Goal: Find specific page/section: Find specific page/section

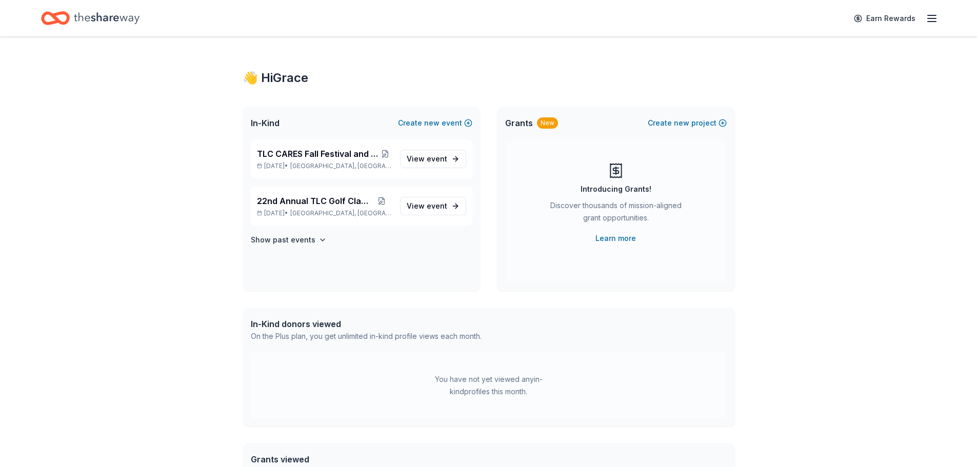
click at [328, 151] on span "TLC CARES Fall Festival and Staff Appreciation" at bounding box center [318, 154] width 122 height 12
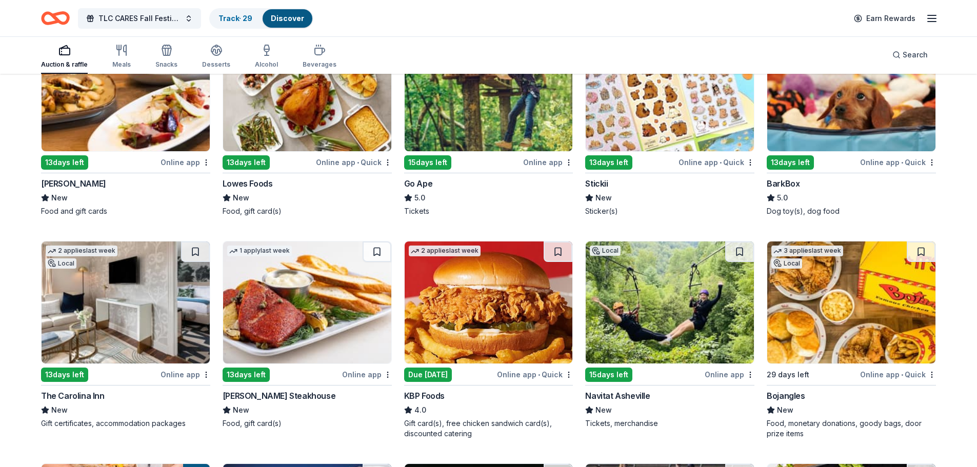
scroll to position [856, 0]
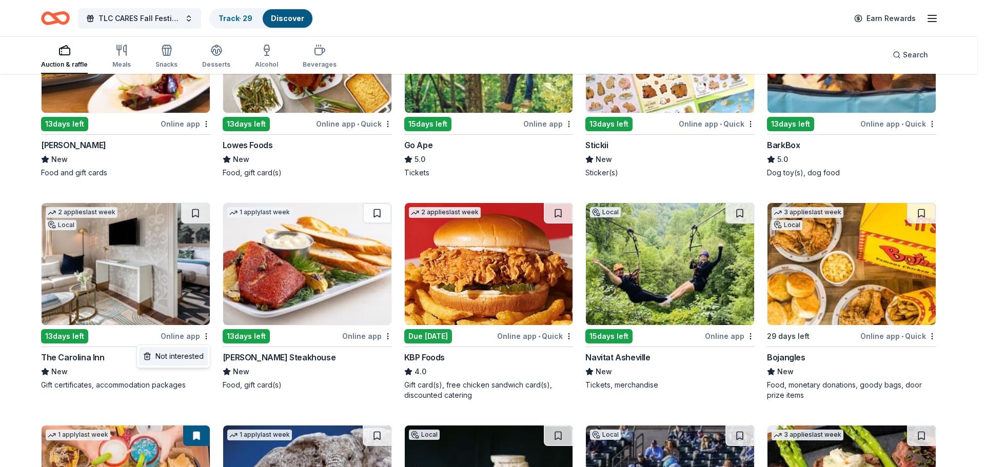
click at [192, 353] on div "Not interested" at bounding box center [173, 356] width 69 height 18
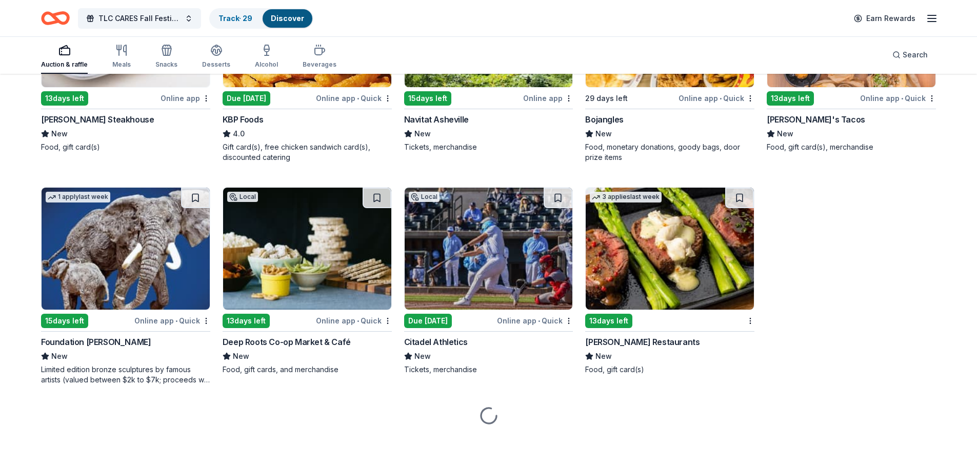
scroll to position [1097, 0]
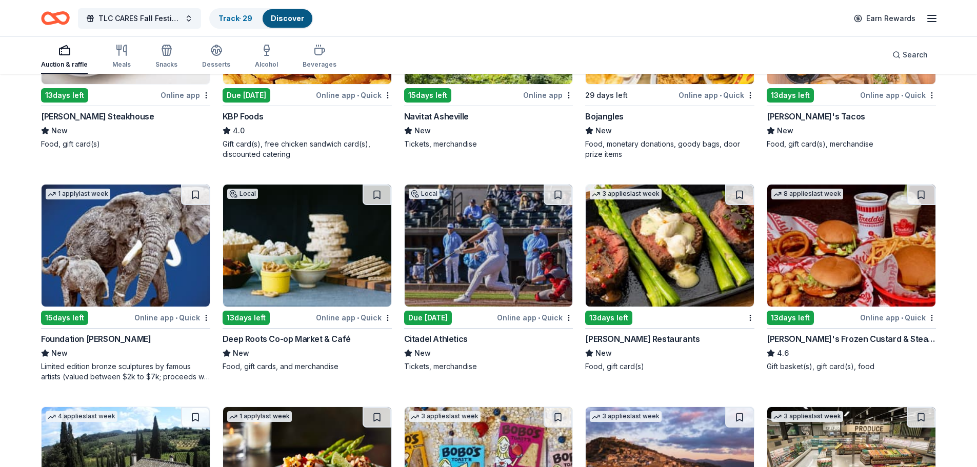
click at [206, 315] on div "Online app • Quick" at bounding box center [172, 317] width 76 height 13
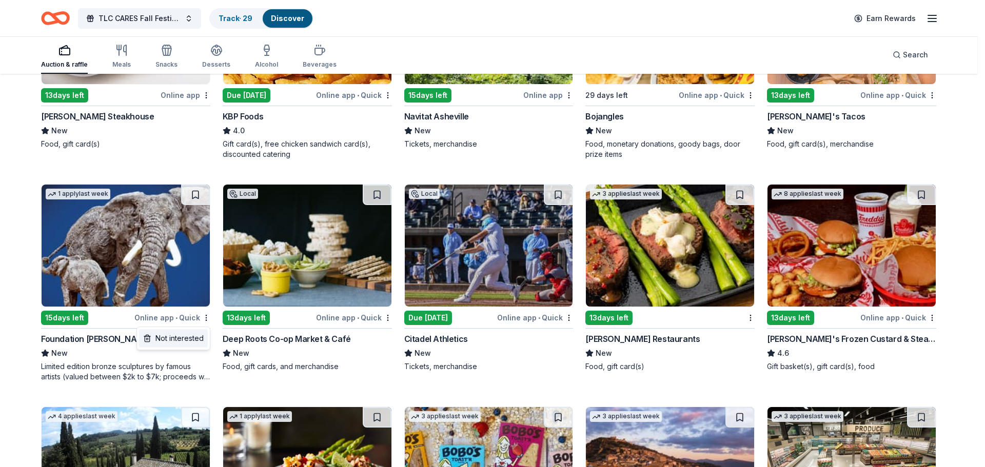
click at [166, 338] on div "Not interested" at bounding box center [173, 338] width 69 height 18
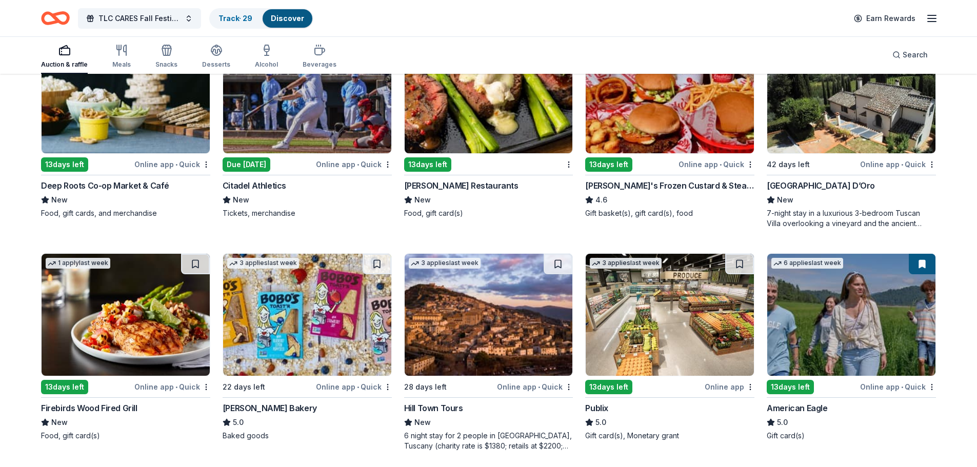
scroll to position [1251, 0]
click at [932, 173] on div "4 applies last week 42 days left Online app • Quick [GEOGRAPHIC_DATA] D’Oro New…" at bounding box center [851, 129] width 169 height 198
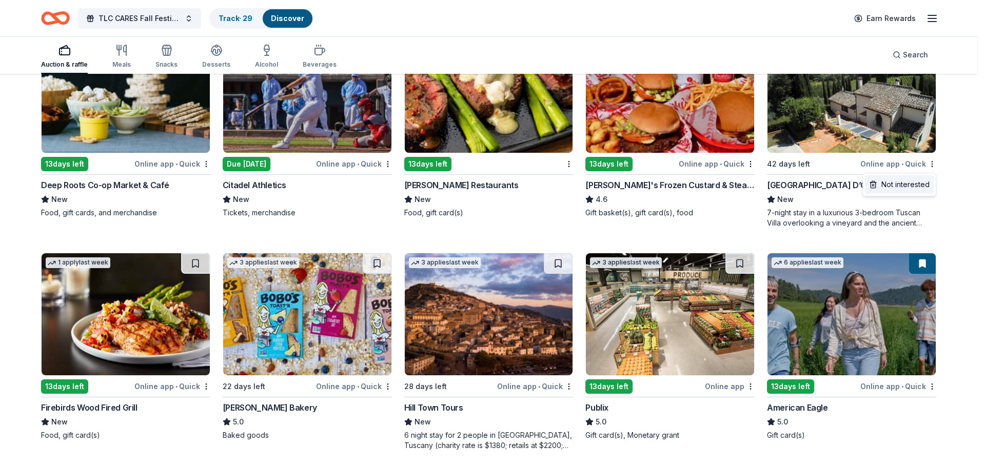
click at [897, 187] on div "Not interested" at bounding box center [899, 184] width 69 height 18
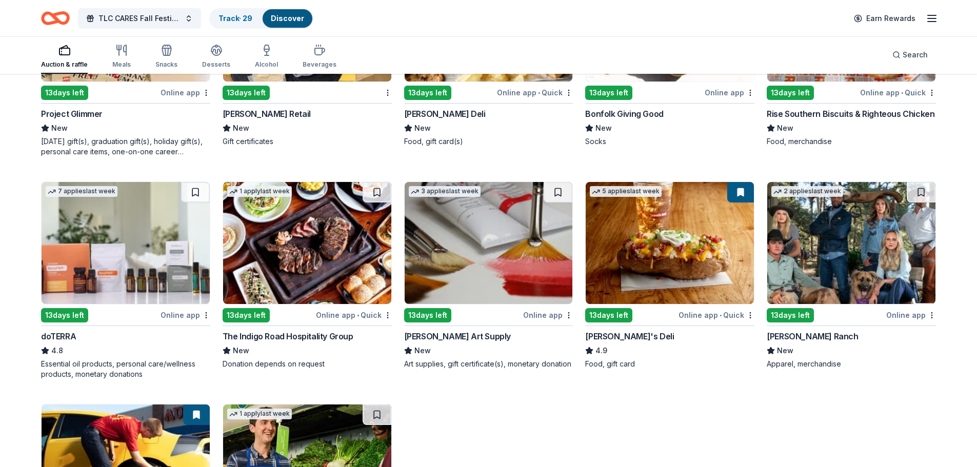
scroll to position [2236, 0]
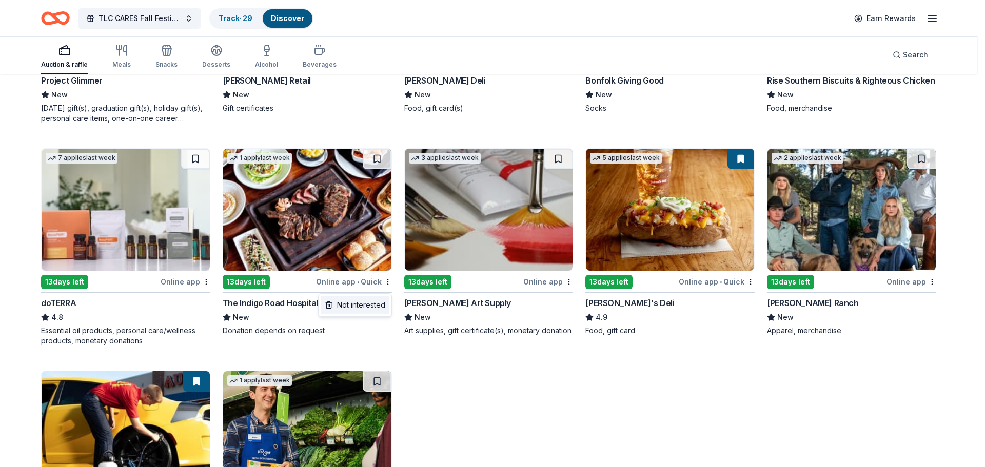
click at [375, 310] on div "Not interested" at bounding box center [355, 305] width 69 height 18
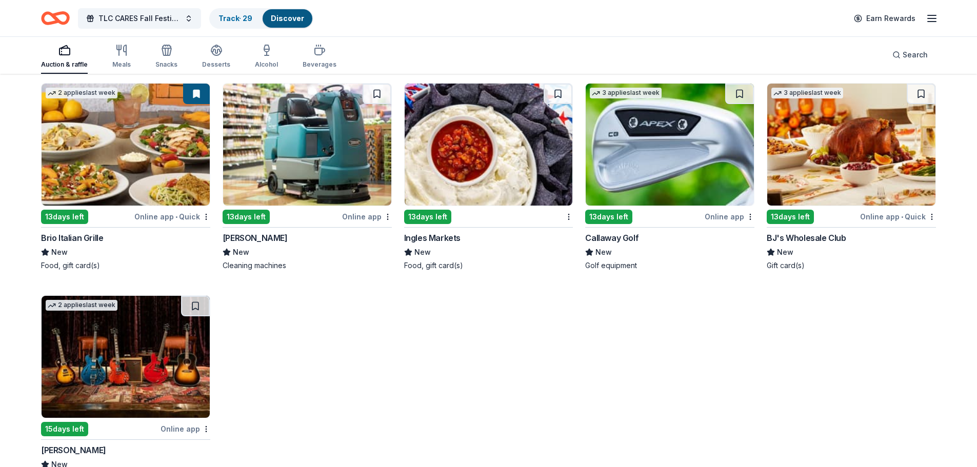
scroll to position [3647, 0]
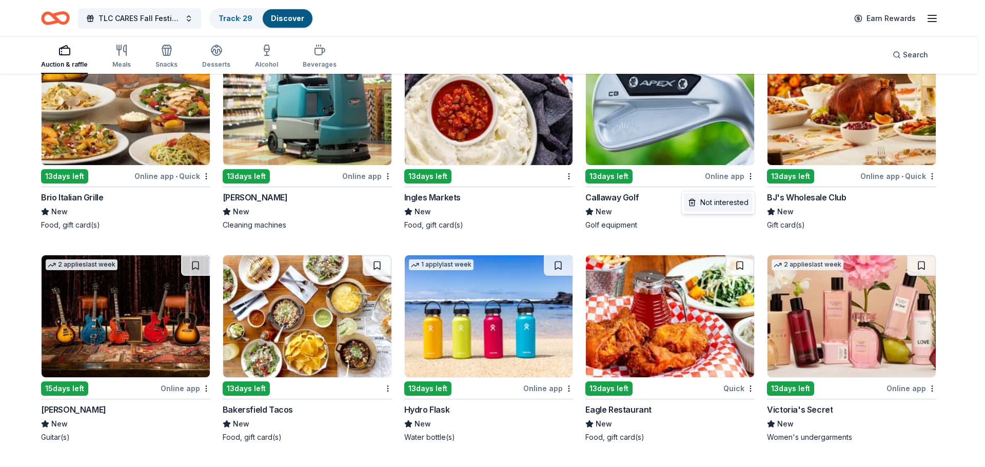
click at [741, 208] on div "Not interested" at bounding box center [718, 202] width 69 height 18
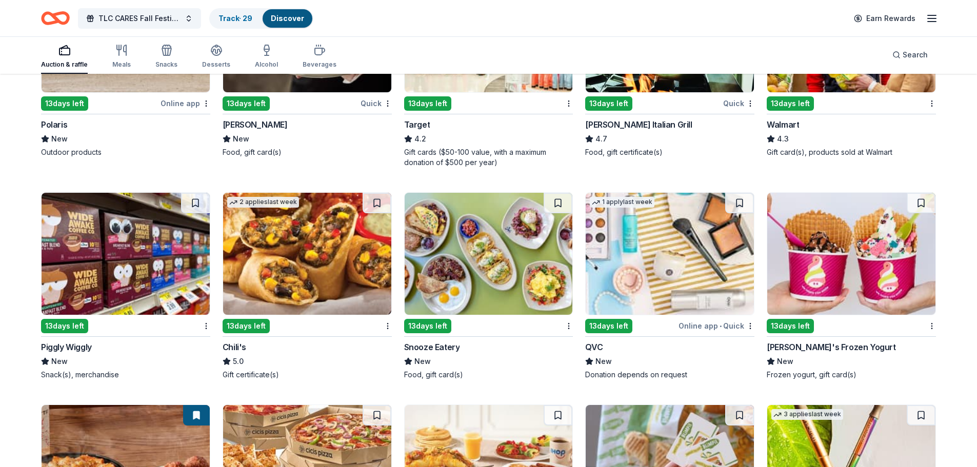
scroll to position [4142, 0]
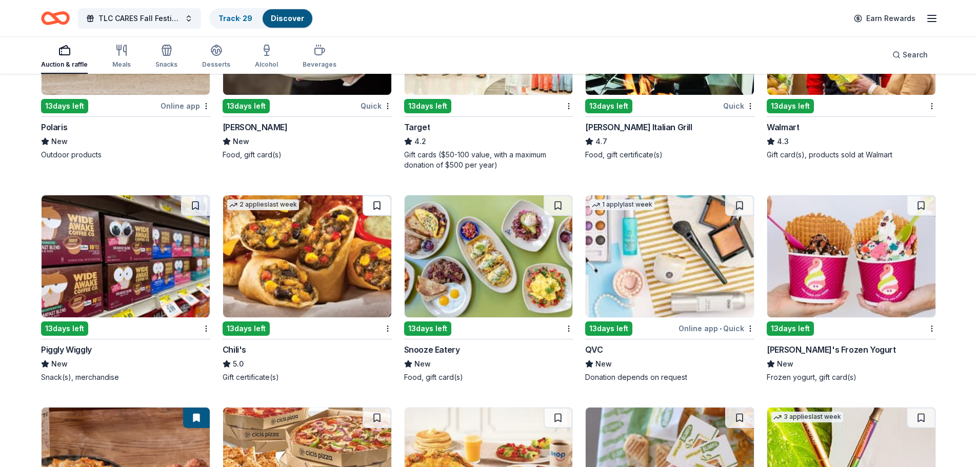
click at [381, 216] on button at bounding box center [377, 205] width 29 height 21
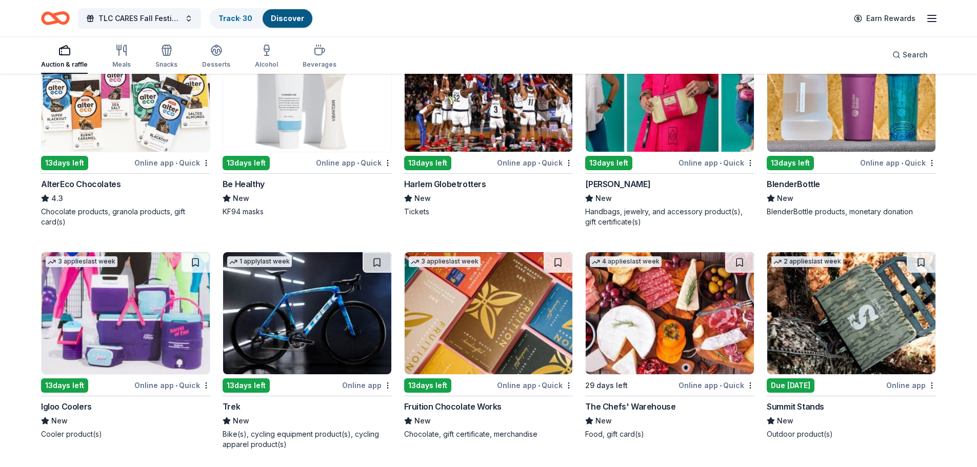
scroll to position [6055, 0]
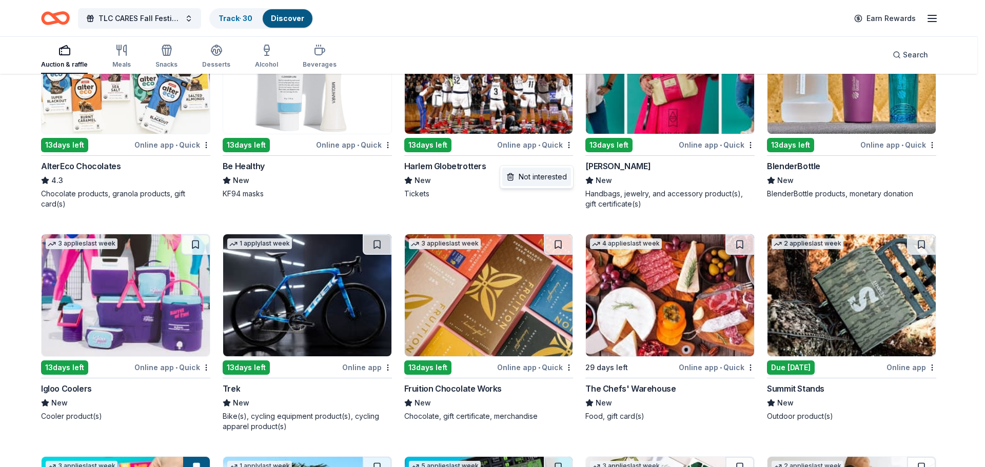
click at [561, 177] on div "Not interested" at bounding box center [536, 177] width 69 height 18
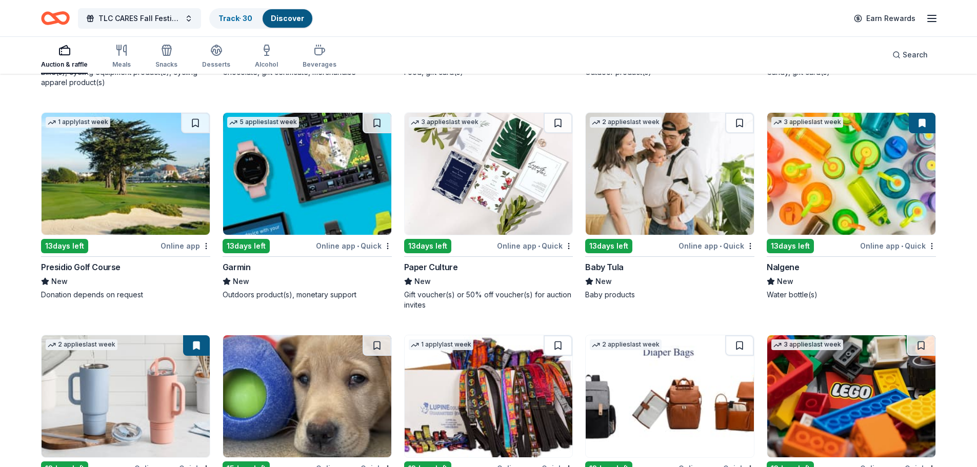
scroll to position [6399, 0]
click at [250, 27] on div "Track · 30" at bounding box center [235, 18] width 50 height 18
click at [232, 19] on link "Track · 30" at bounding box center [236, 18] width 34 height 9
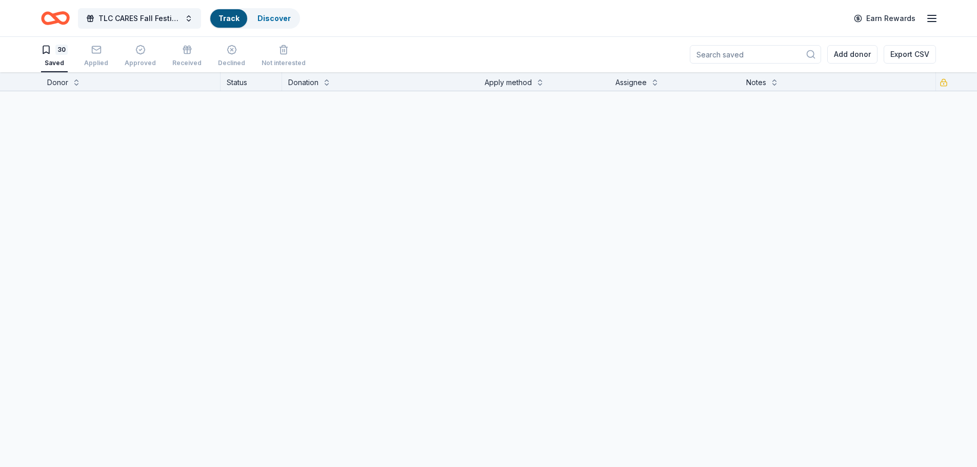
scroll to position [1, 0]
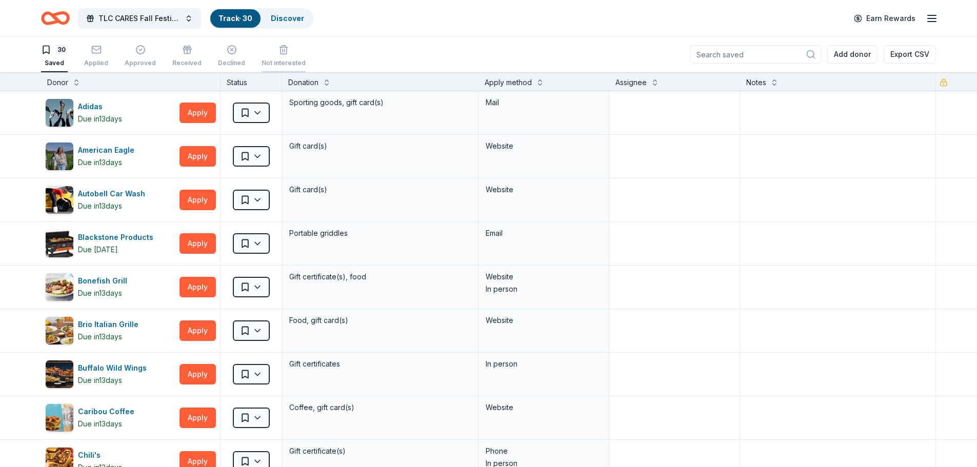
click at [281, 54] on icon "button" at bounding box center [284, 50] width 6 height 7
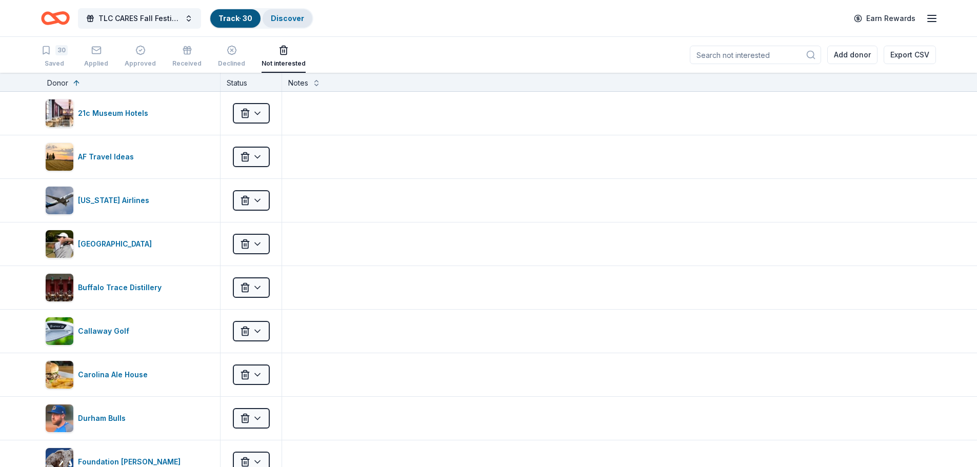
click at [276, 18] on link "Discover" at bounding box center [287, 18] width 33 height 9
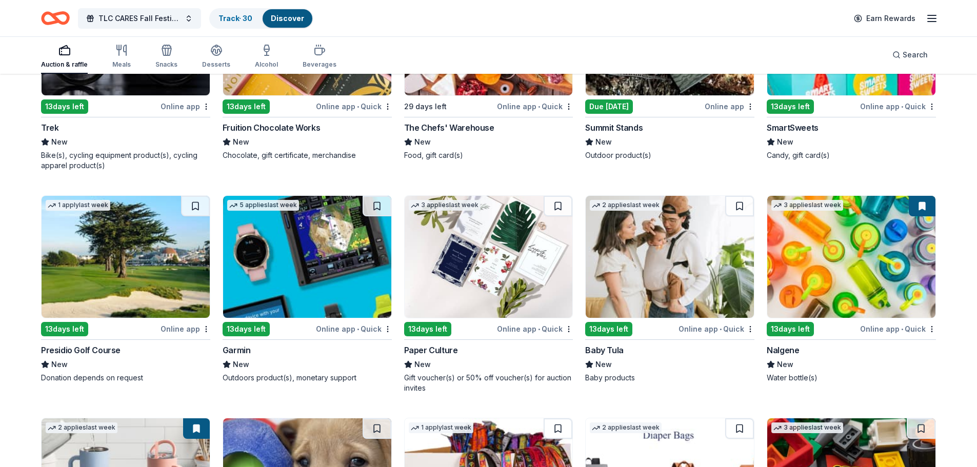
scroll to position [6989, 0]
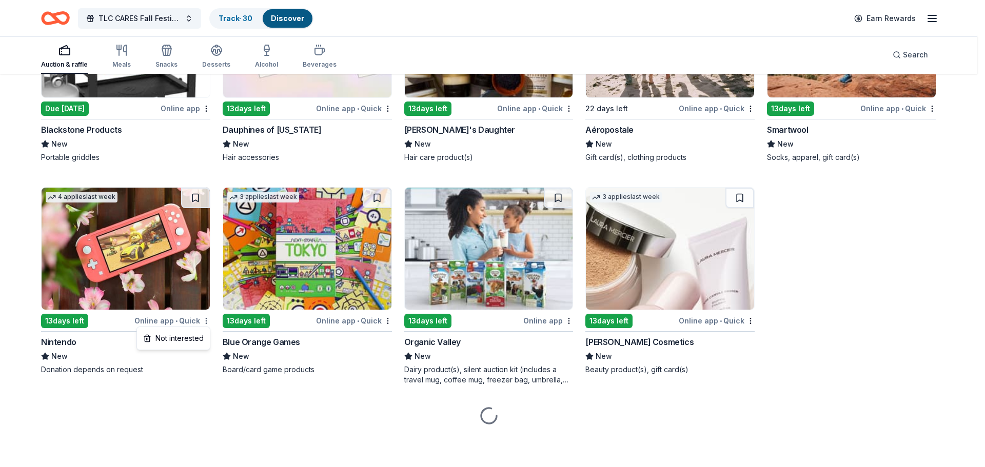
click at [204, 339] on div "Not interested" at bounding box center [173, 338] width 69 height 18
